Goal: Task Accomplishment & Management: Manage account settings

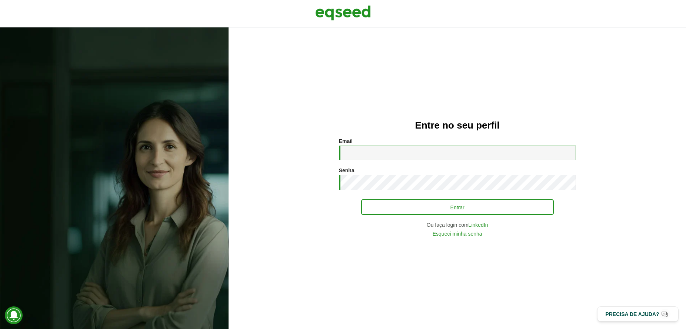
type input "**********"
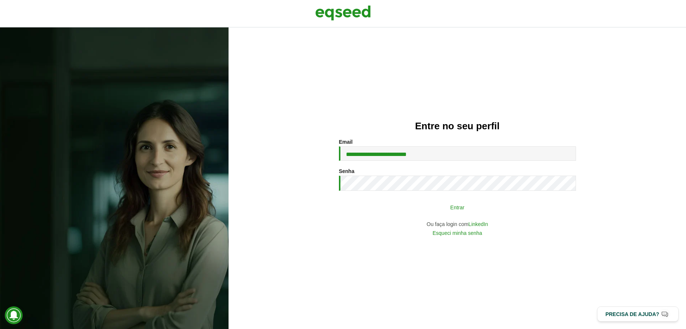
click at [415, 211] on button "Entrar" at bounding box center [457, 207] width 193 height 14
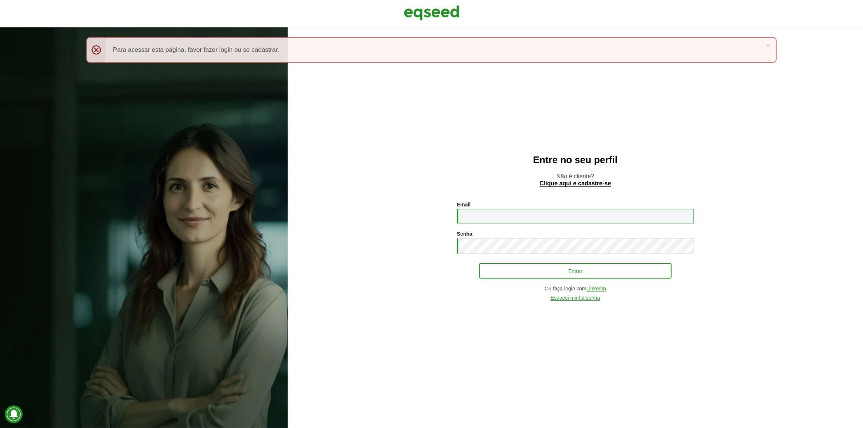
type input "**********"
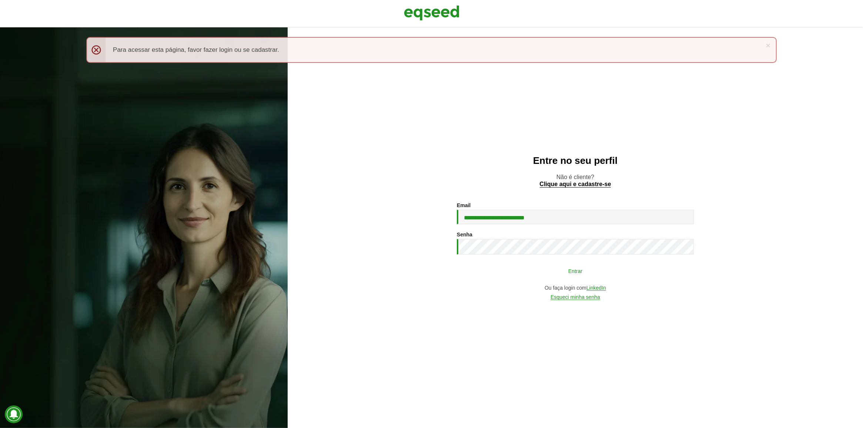
click at [518, 274] on button "Entrar" at bounding box center [575, 271] width 193 height 14
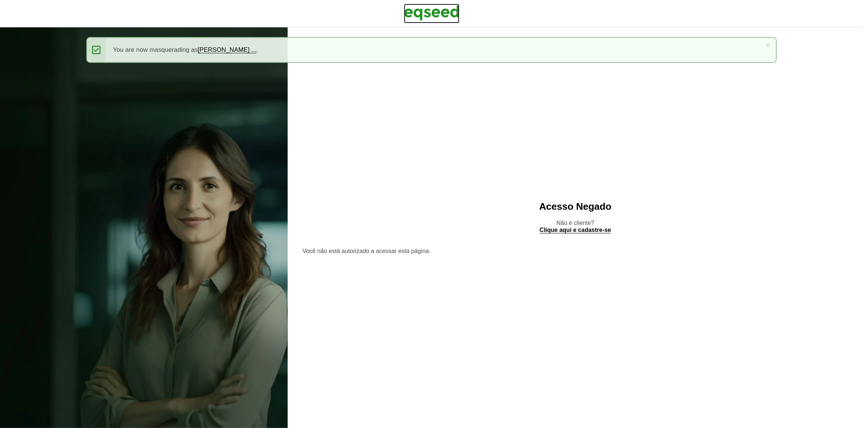
click at [419, 17] on img at bounding box center [432, 13] width 56 height 19
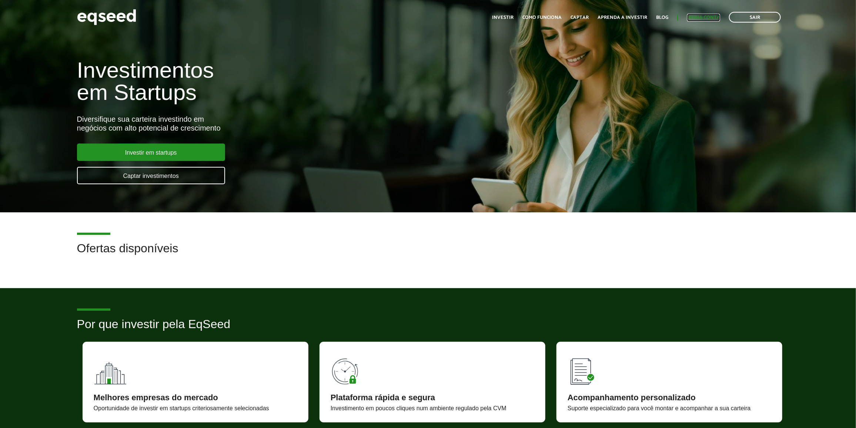
click at [707, 20] on link "Minha conta" at bounding box center [703, 17] width 33 height 5
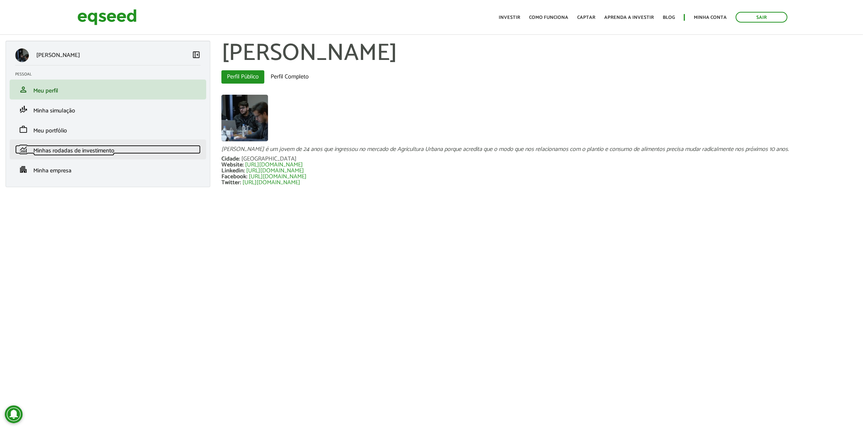
click at [108, 148] on span "Minhas rodadas de investimento" at bounding box center [73, 151] width 81 height 10
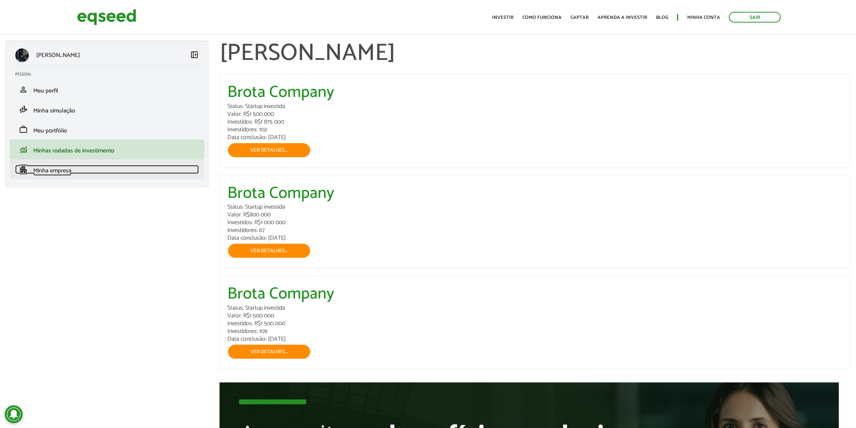
click at [97, 170] on link "apartment Minha empresa" at bounding box center [107, 169] width 184 height 9
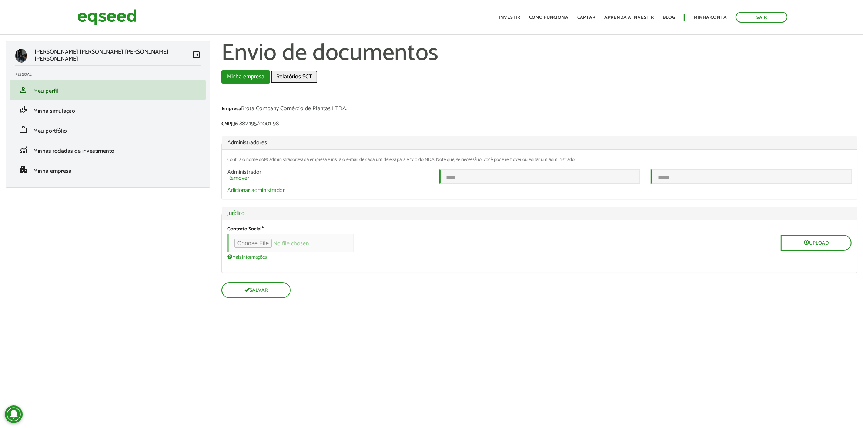
click at [302, 80] on link "Relatórios SCT" at bounding box center [294, 76] width 47 height 13
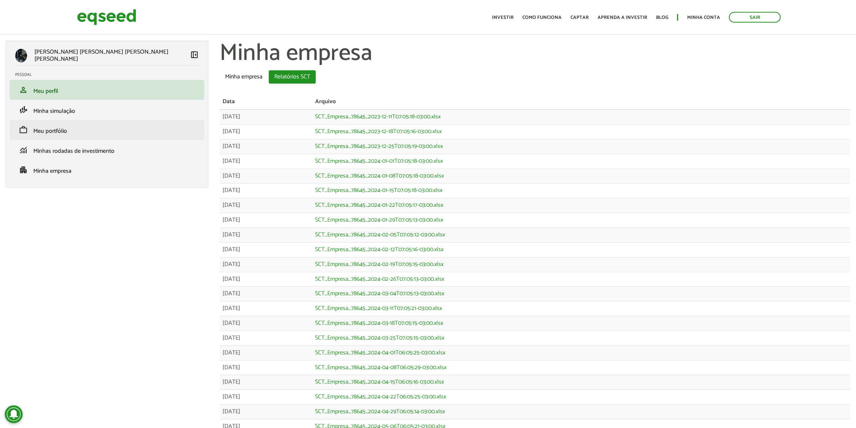
click at [109, 138] on li "work Meu portfólio" at bounding box center [107, 130] width 195 height 20
click at [81, 156] on li "monitoring Minhas rodadas de investimento" at bounding box center [107, 150] width 195 height 20
click at [78, 149] on span "Minhas rodadas de investimento" at bounding box center [73, 151] width 81 height 10
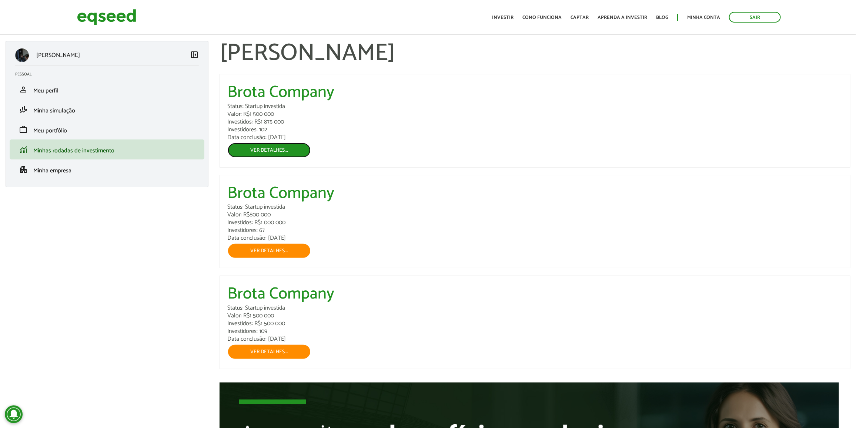
click at [298, 155] on link "Ver detalhes..." at bounding box center [269, 151] width 84 height 16
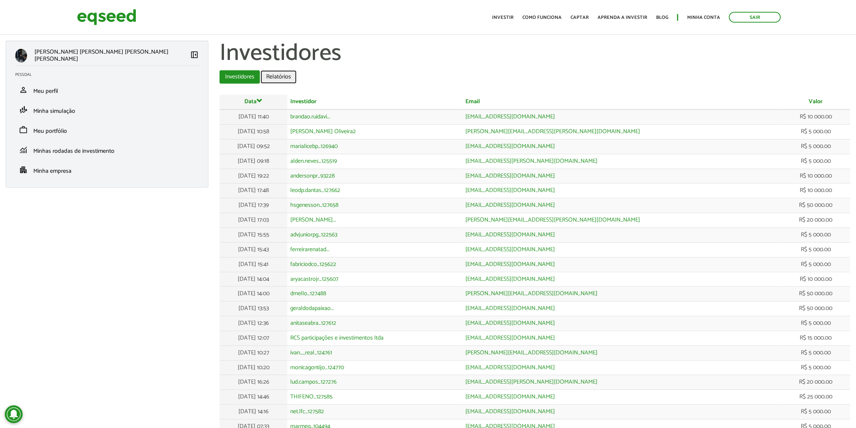
click at [275, 77] on link "Relatórios" at bounding box center [279, 76] width 36 height 13
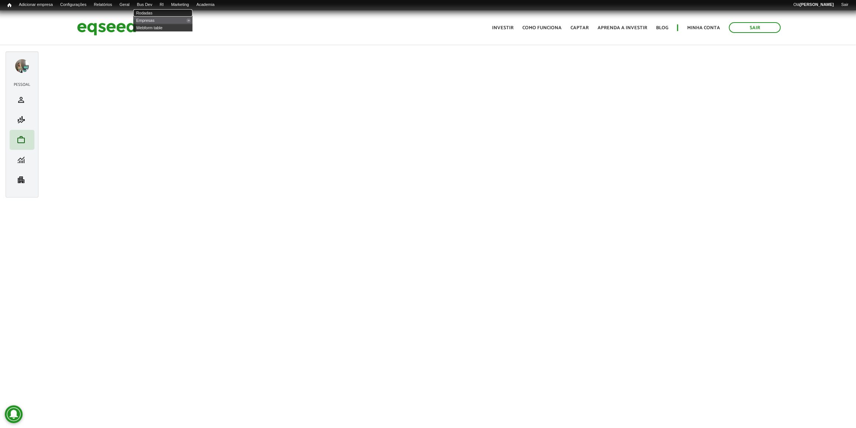
click at [160, 10] on link "Rodadas" at bounding box center [162, 12] width 59 height 7
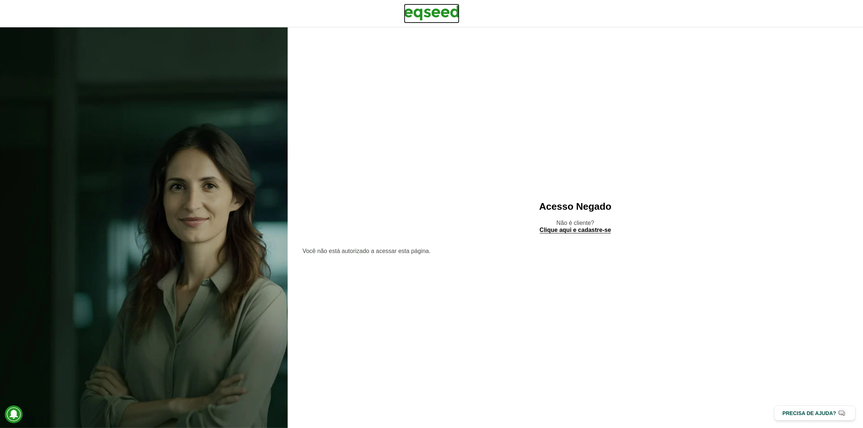
click at [445, 10] on img at bounding box center [432, 13] width 56 height 19
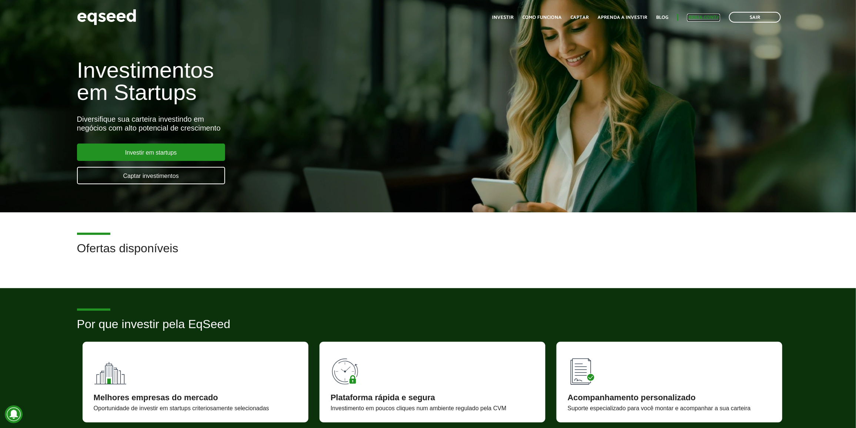
click at [693, 16] on link "Minha conta" at bounding box center [703, 17] width 33 height 5
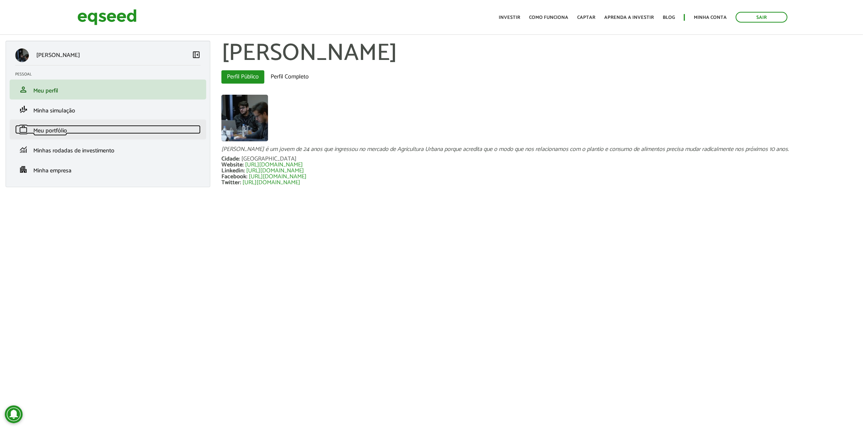
click at [149, 126] on link "work Meu portfólio" at bounding box center [107, 129] width 185 height 9
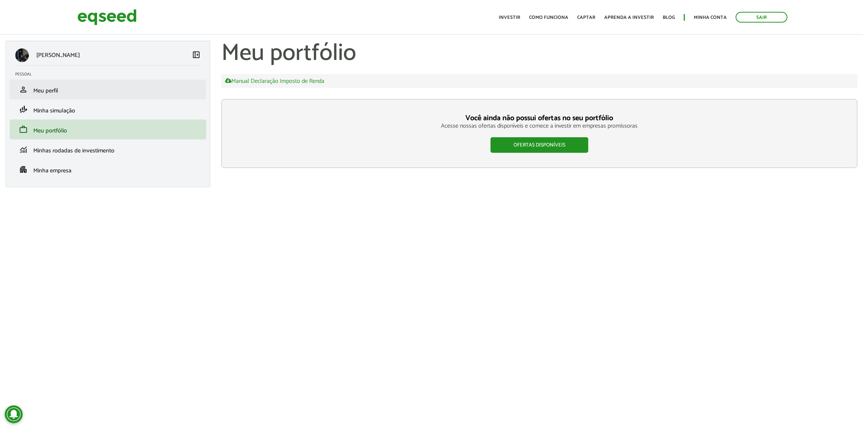
click at [156, 96] on li "person Meu perfil" at bounding box center [108, 90] width 197 height 20
click at [91, 93] on link "person Meu perfil" at bounding box center [107, 89] width 185 height 9
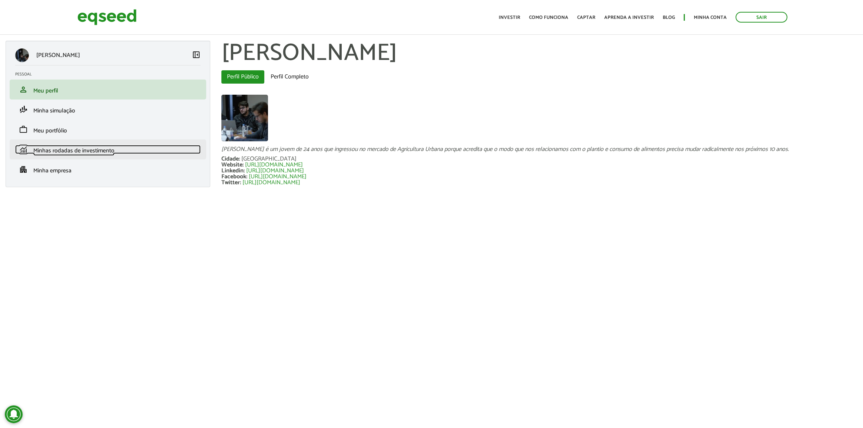
click at [88, 152] on span "Minhas rodadas de investimento" at bounding box center [73, 151] width 81 height 10
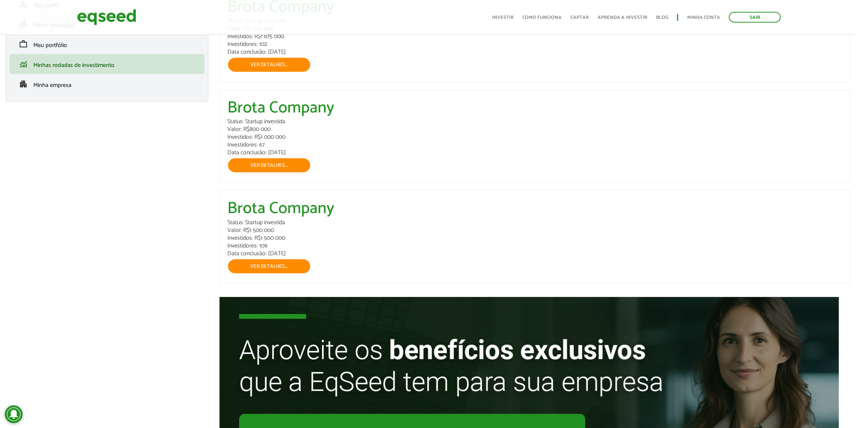
scroll to position [153, 0]
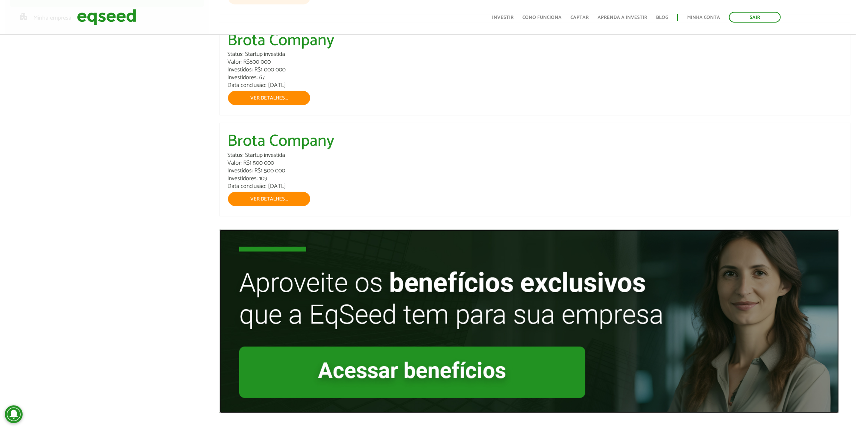
click at [498, 371] on img at bounding box center [529, 322] width 619 height 184
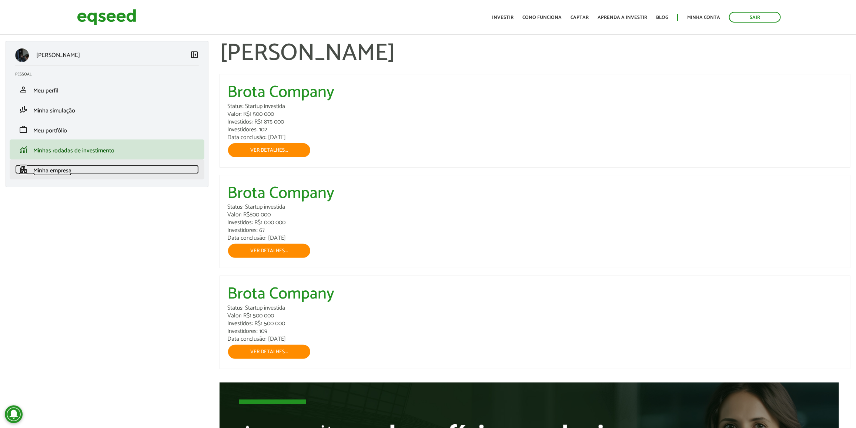
click at [71, 170] on span "Minha empresa" at bounding box center [52, 171] width 38 height 10
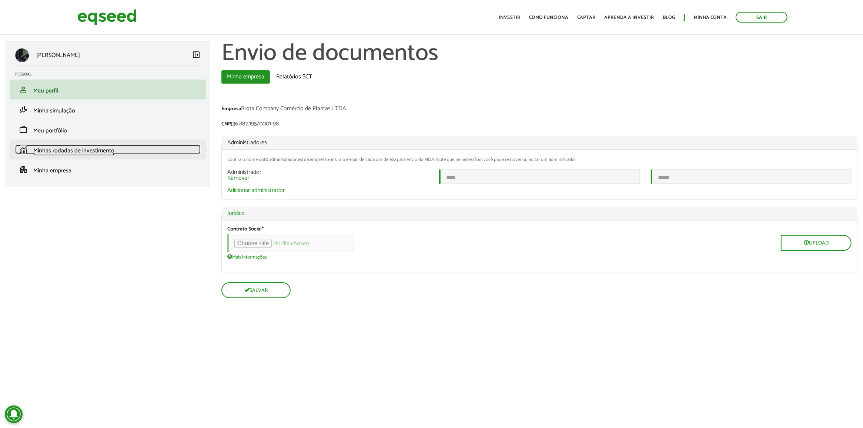
click at [77, 153] on span "Minhas rodadas de investimento" at bounding box center [73, 151] width 81 height 10
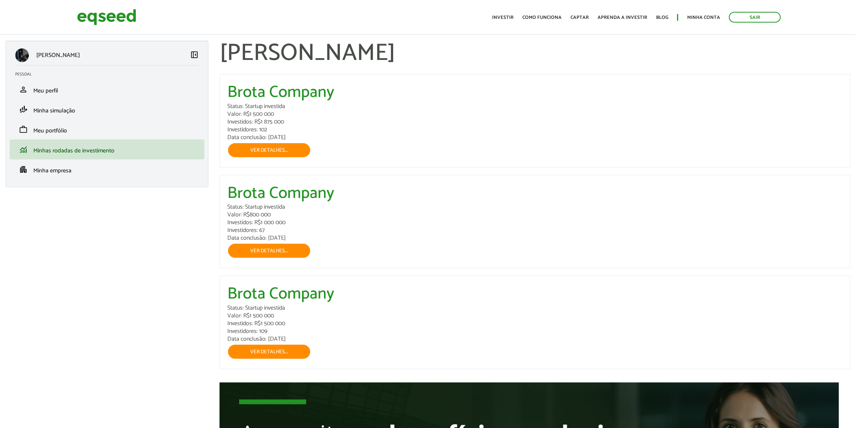
click at [76, 164] on li "apartment Minha empresa" at bounding box center [107, 170] width 195 height 20
click at [76, 167] on link "apartment Minha empresa" at bounding box center [107, 169] width 184 height 9
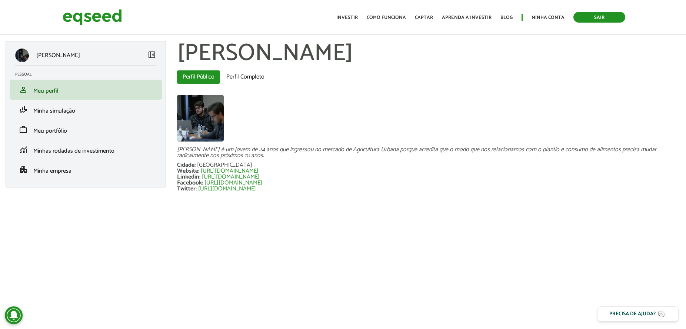
click at [591, 14] on link "Sair" at bounding box center [599, 17] width 52 height 11
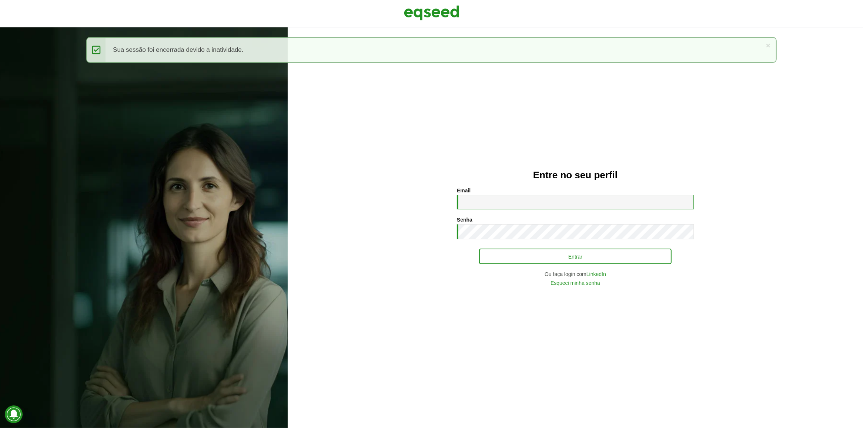
type input "**********"
click at [506, 254] on button "Entrar" at bounding box center [575, 257] width 193 height 14
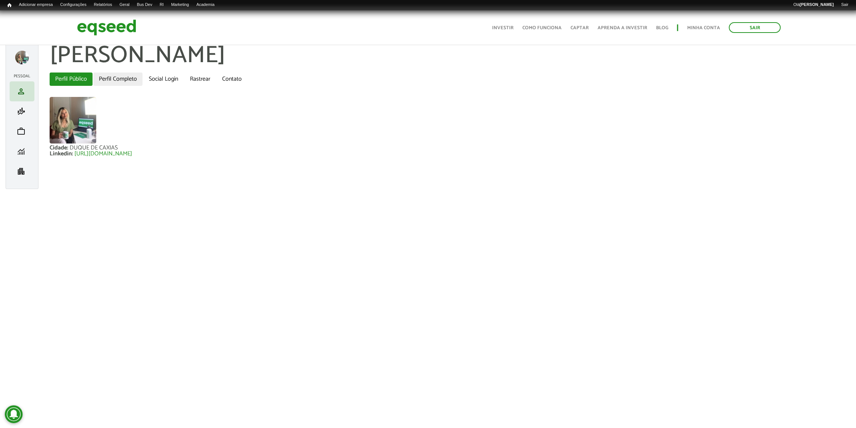
scroll to position [10, 0]
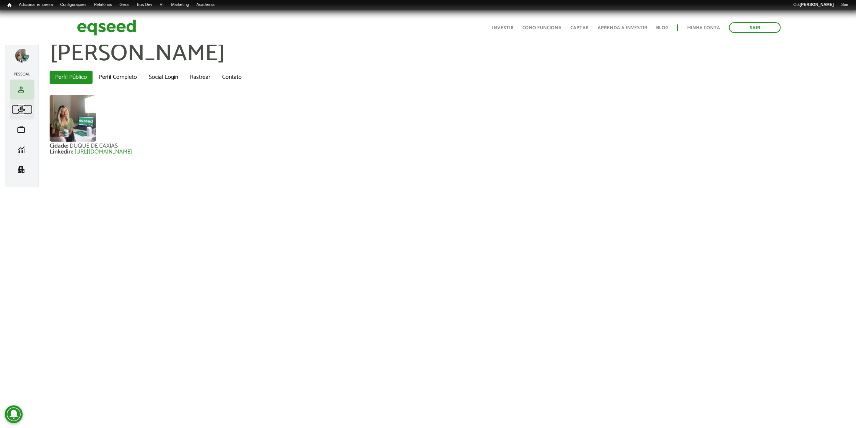
click at [20, 110] on span "finance_mode" at bounding box center [21, 109] width 9 height 9
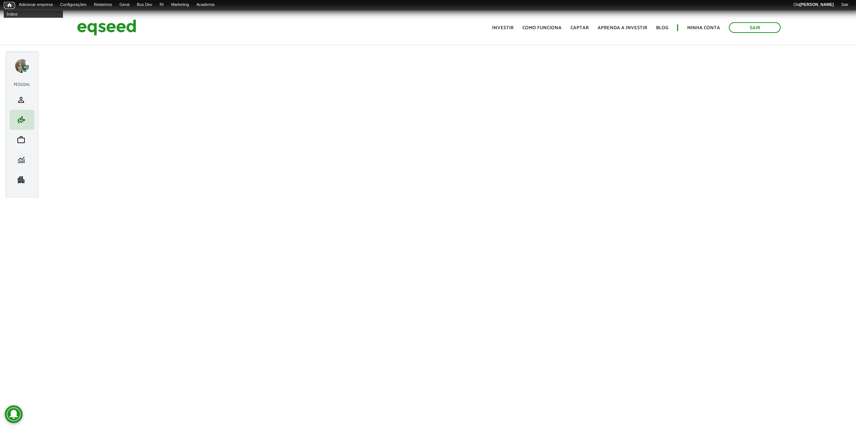
click at [12, 6] on link "Início" at bounding box center [9, 5] width 11 height 7
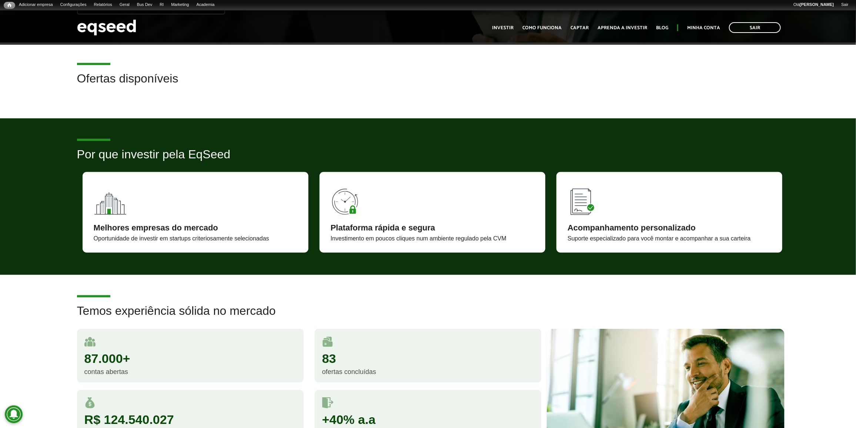
scroll to position [231, 0]
